Goal: Find specific page/section: Find specific page/section

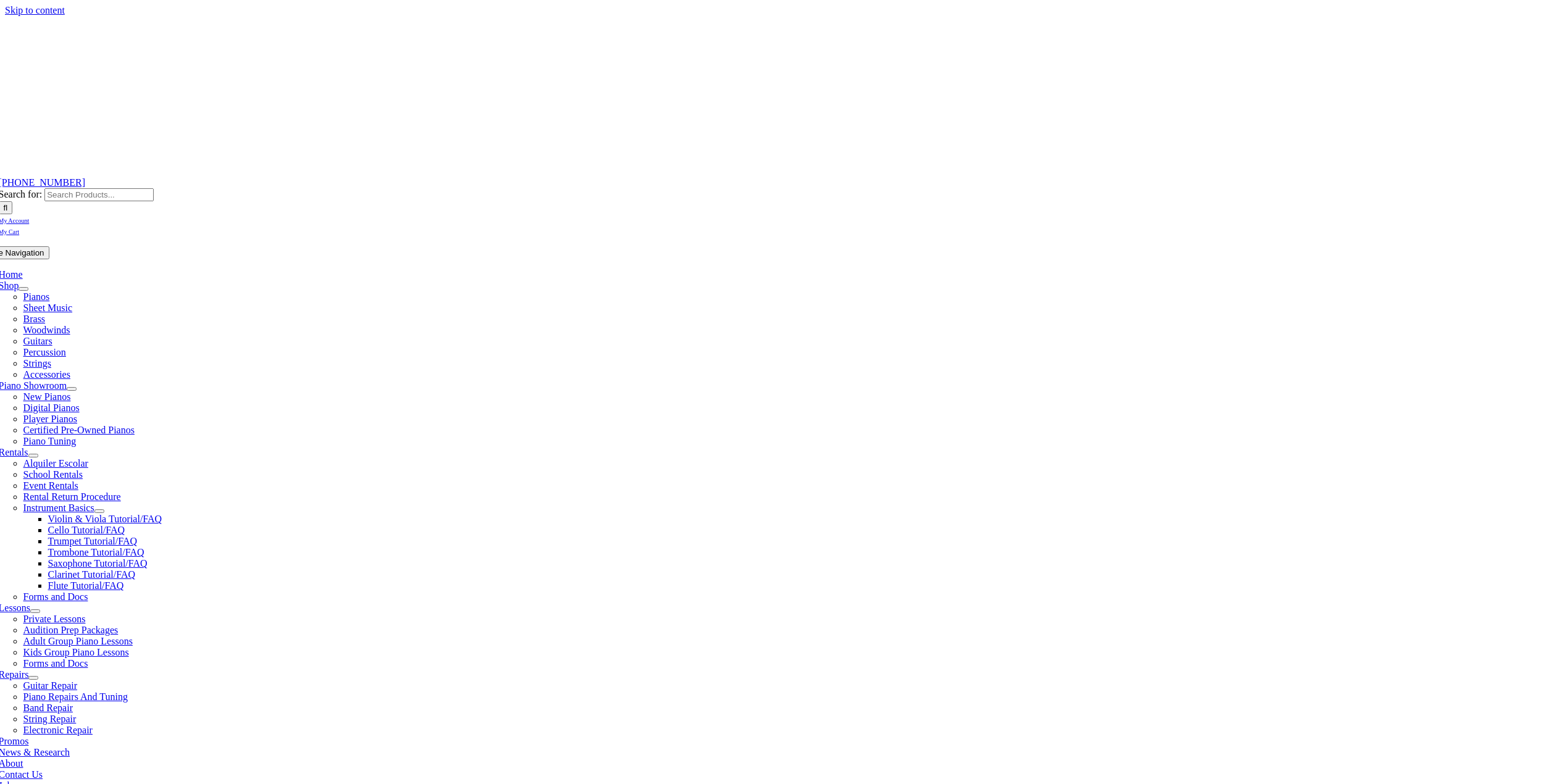
click at [73, 703] on span "Band Repair" at bounding box center [48, 708] width 49 height 10
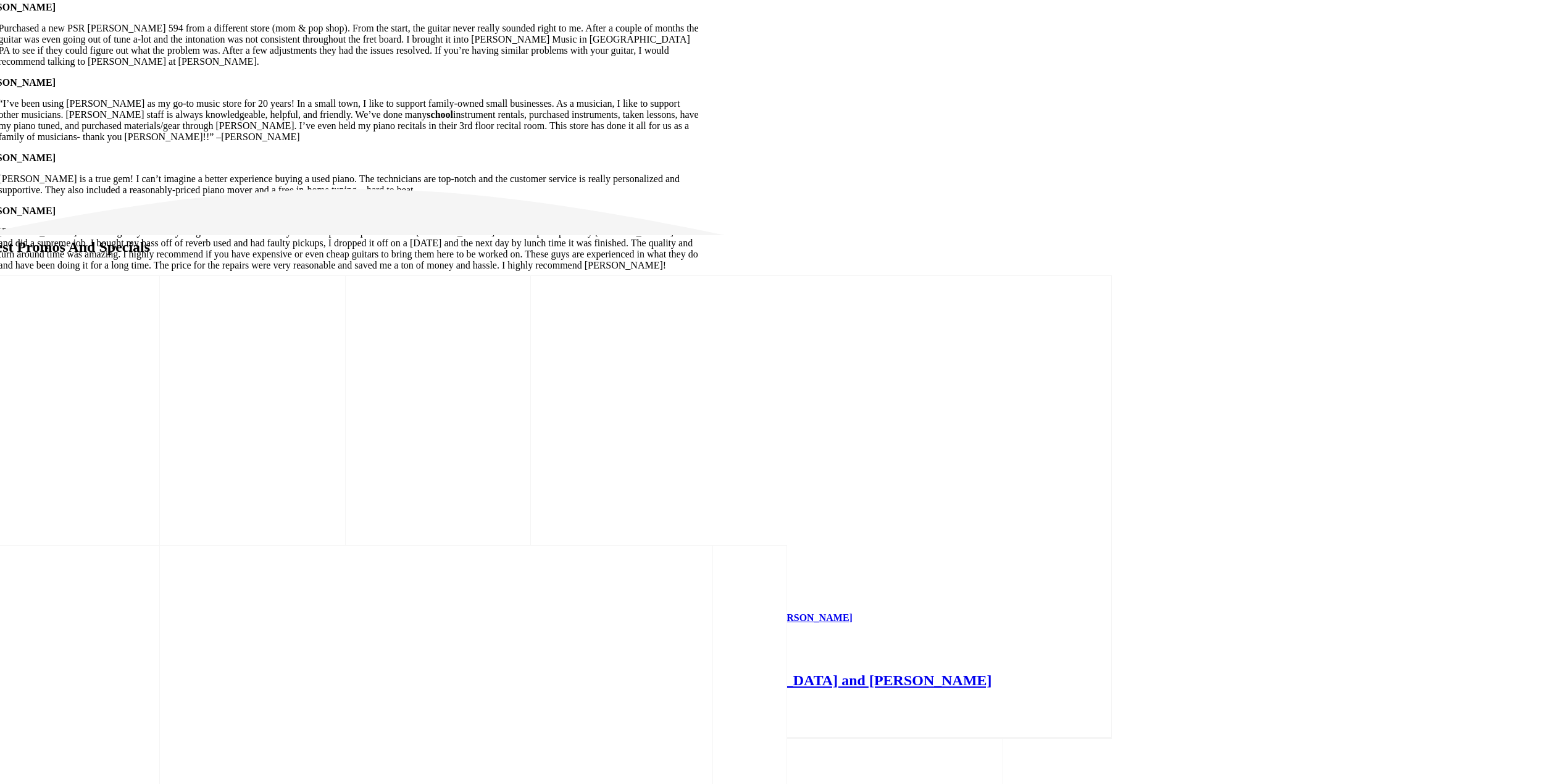
scroll to position [3211, 0]
